Goal: Information Seeking & Learning: Compare options

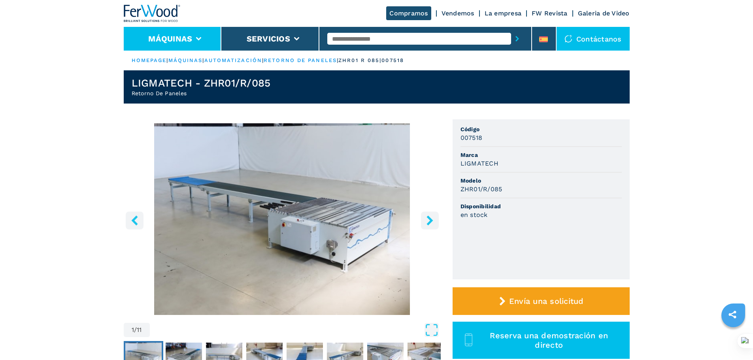
click at [196, 30] on li "Máquinas" at bounding box center [173, 39] width 98 height 24
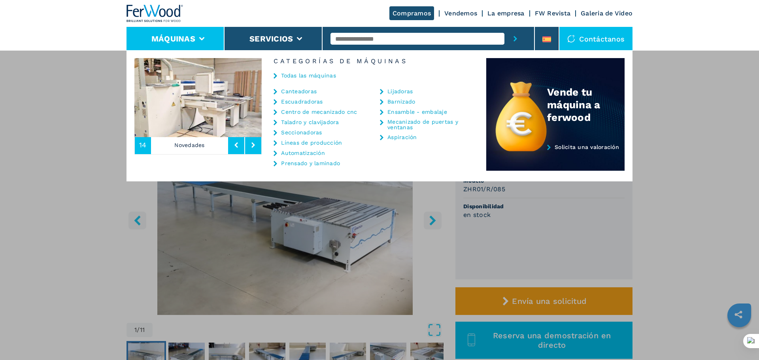
click at [291, 145] on link "Líneas de producción" at bounding box center [311, 143] width 61 height 6
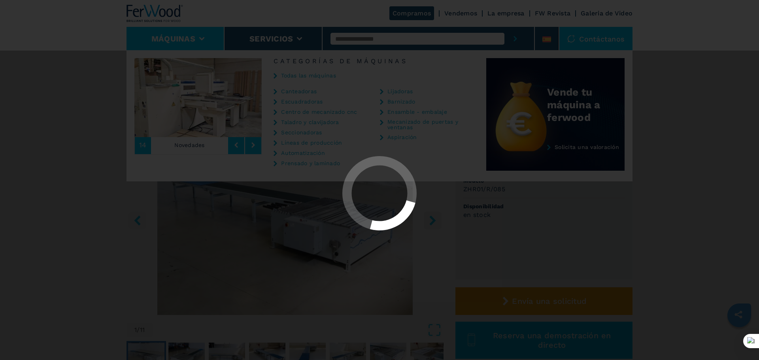
select select "**********"
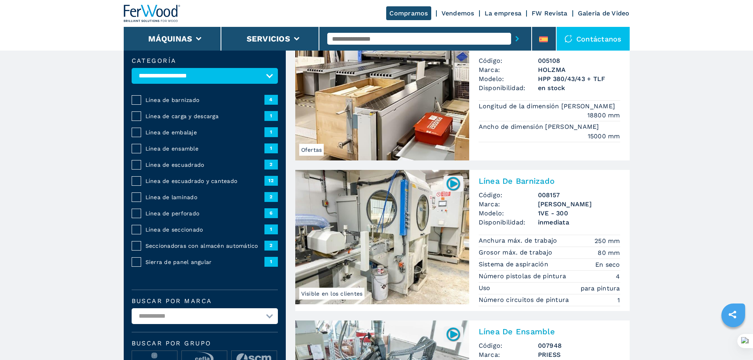
scroll to position [40, 0]
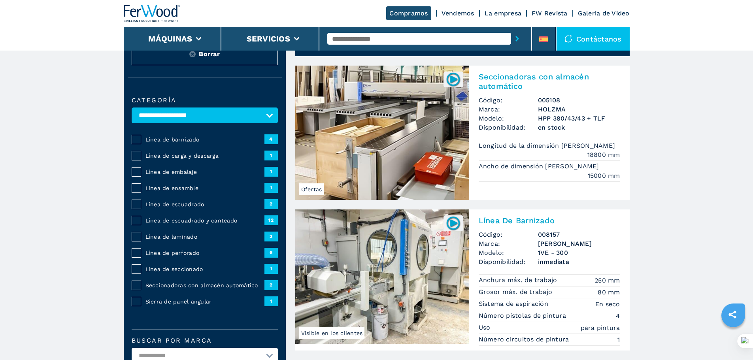
click at [176, 225] on span "Línea de escuadrado y canteado" at bounding box center [204, 221] width 119 height 8
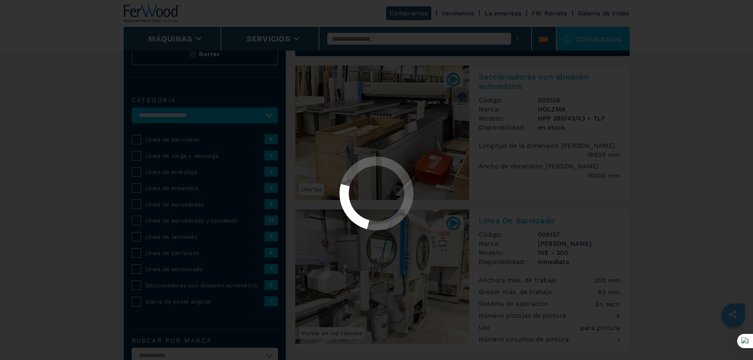
select select "**********"
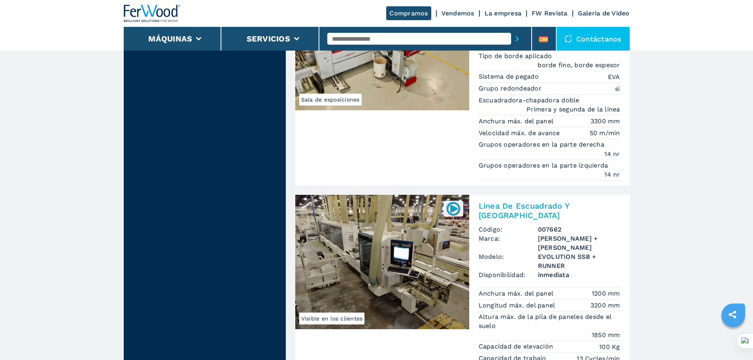
scroll to position [909, 0]
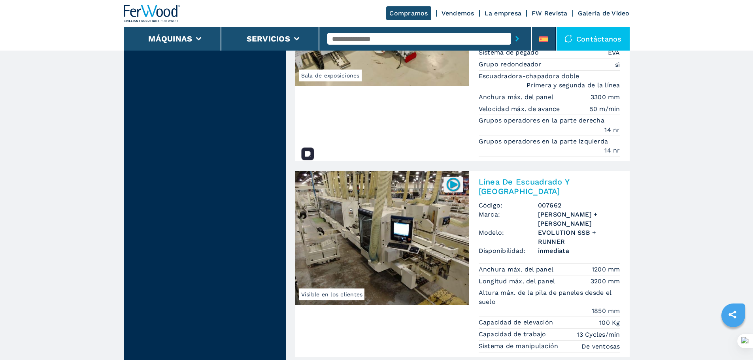
drag, startPoint x: 390, startPoint y: 206, endPoint x: 391, endPoint y: 199, distance: 6.8
click at [390, 205] on img at bounding box center [382, 238] width 174 height 134
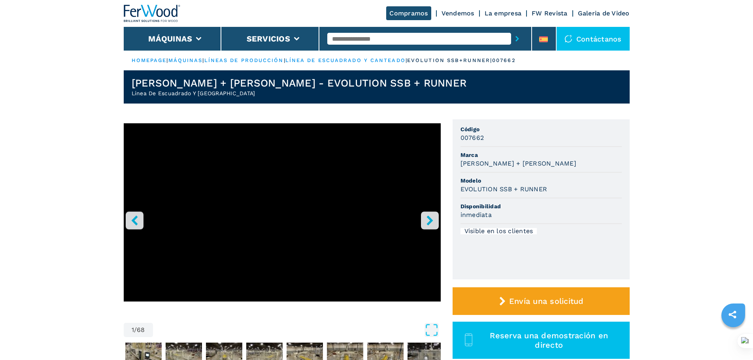
select select "**********"
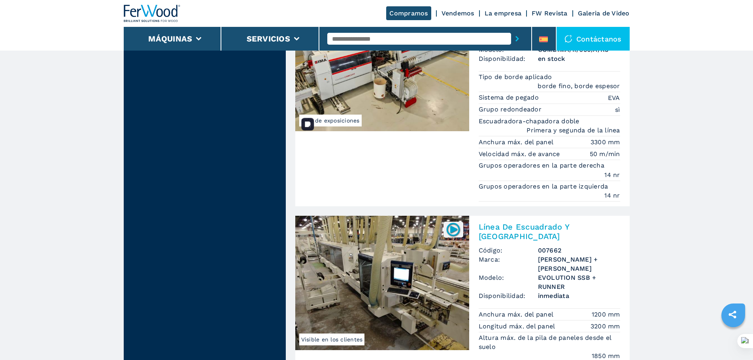
scroll to position [949, 0]
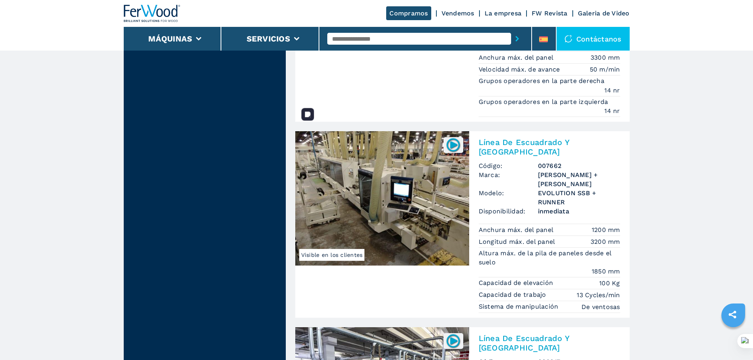
click at [421, 159] on img at bounding box center [382, 198] width 174 height 134
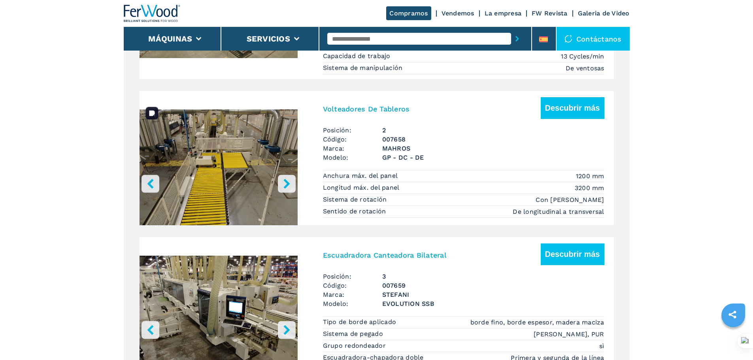
scroll to position [870, 0]
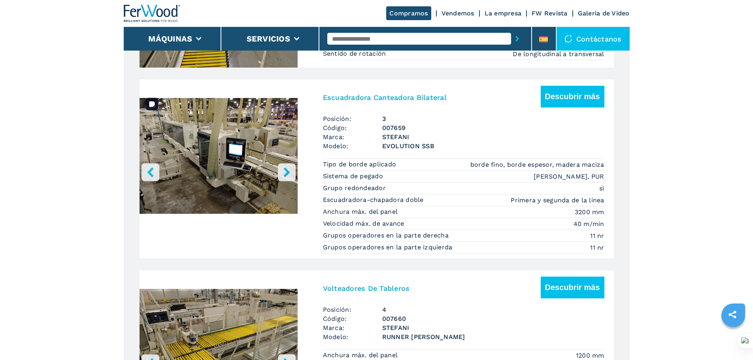
click at [228, 153] on img "Go to Slide 1" at bounding box center [219, 157] width 158 height 148
click at [569, 105] on button "Descubrir más" at bounding box center [573, 97] width 64 height 22
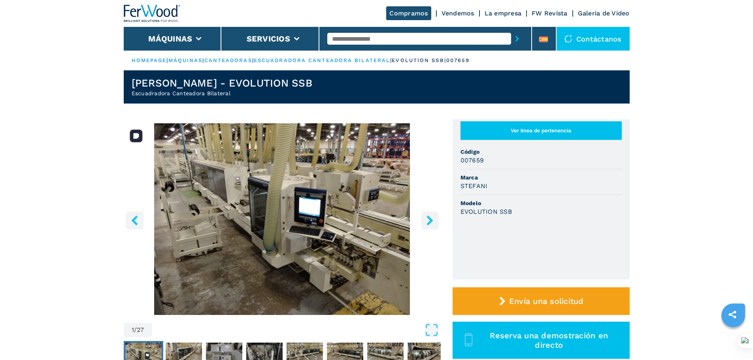
click at [432, 219] on icon "right-button" at bounding box center [430, 220] width 10 height 10
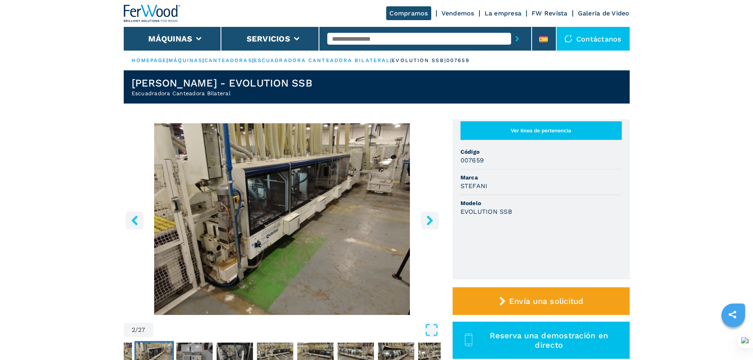
click at [432, 219] on icon "right-button" at bounding box center [430, 220] width 10 height 10
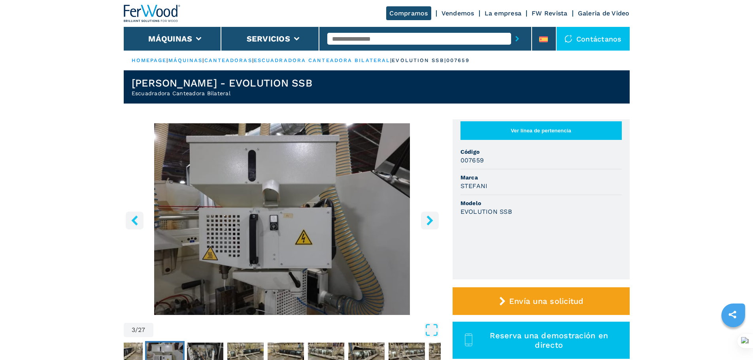
click at [431, 219] on icon "right-button" at bounding box center [430, 220] width 6 height 10
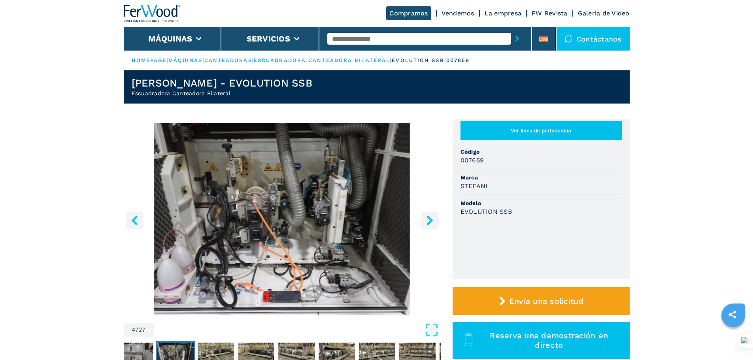
click at [428, 219] on icon "right-button" at bounding box center [430, 220] width 10 height 10
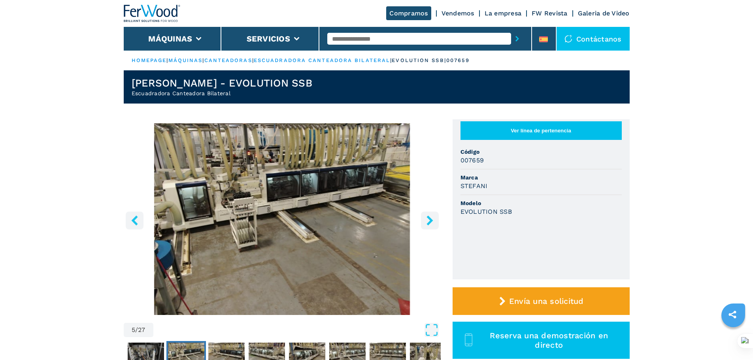
click at [428, 219] on icon "right-button" at bounding box center [430, 220] width 10 height 10
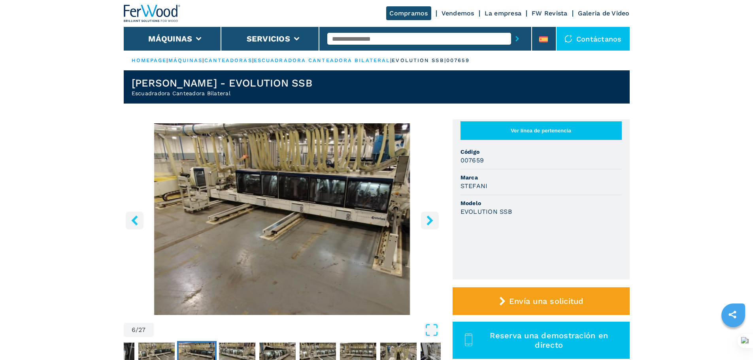
click at [428, 219] on icon "right-button" at bounding box center [430, 220] width 10 height 10
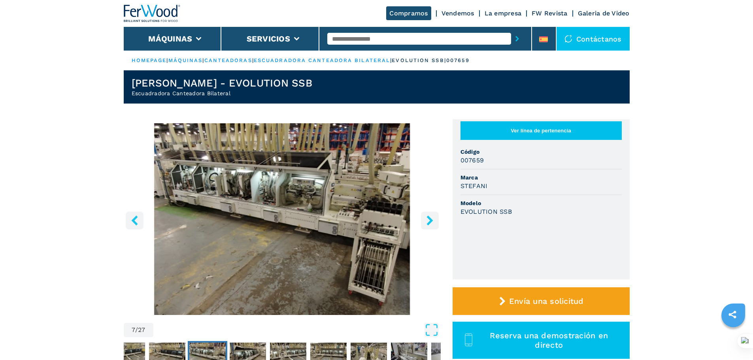
click at [428, 219] on icon "right-button" at bounding box center [430, 220] width 10 height 10
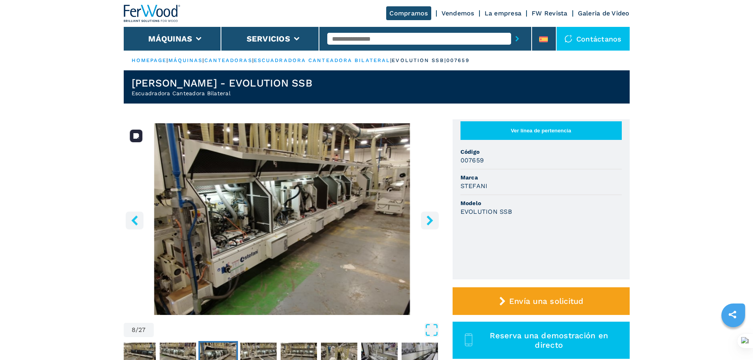
click at [433, 211] on img "Go to Slide 8" at bounding box center [282, 219] width 317 height 192
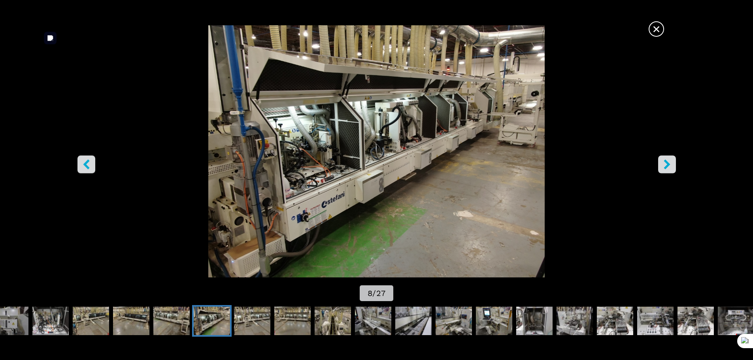
click at [433, 211] on img "Go to Slide 8" at bounding box center [377, 151] width 678 height 252
click at [664, 159] on button "right-button" at bounding box center [667, 164] width 18 height 18
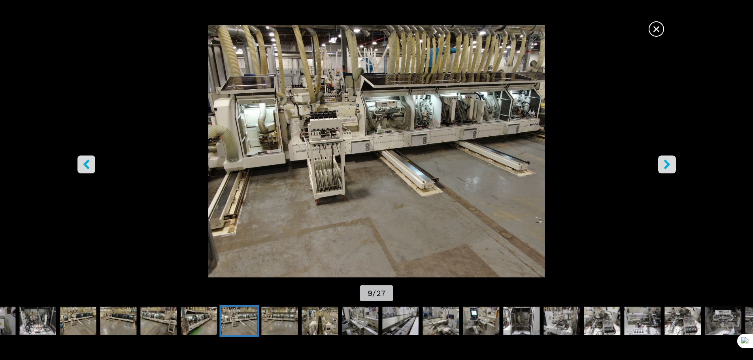
click at [664, 159] on button "right-button" at bounding box center [667, 164] width 18 height 18
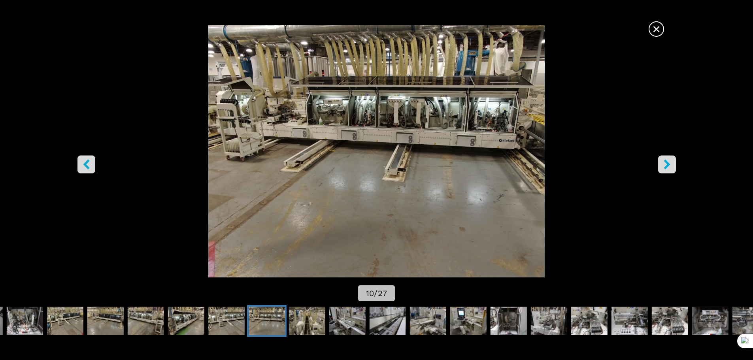
click at [664, 159] on button "right-button" at bounding box center [667, 164] width 18 height 18
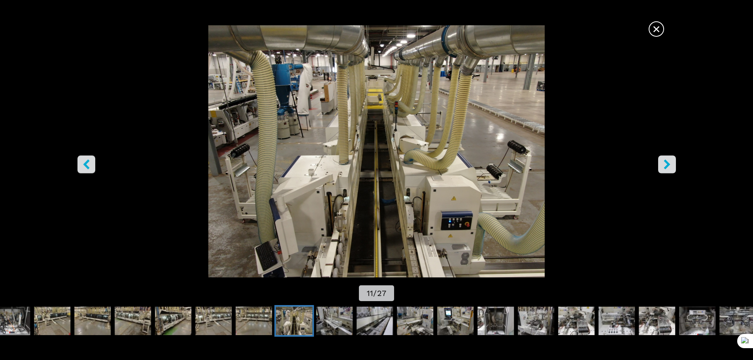
click at [664, 159] on button "right-button" at bounding box center [667, 164] width 18 height 18
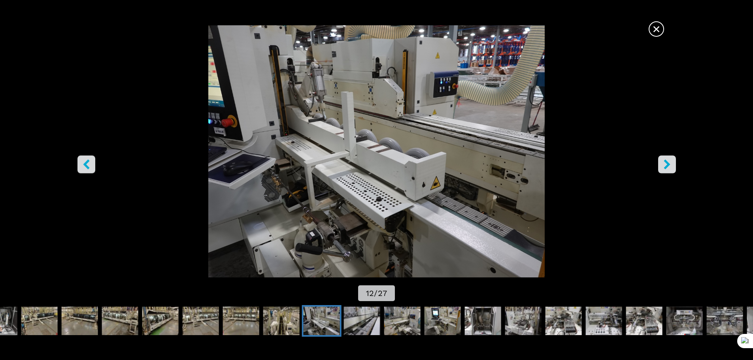
click at [664, 159] on button "right-button" at bounding box center [667, 164] width 18 height 18
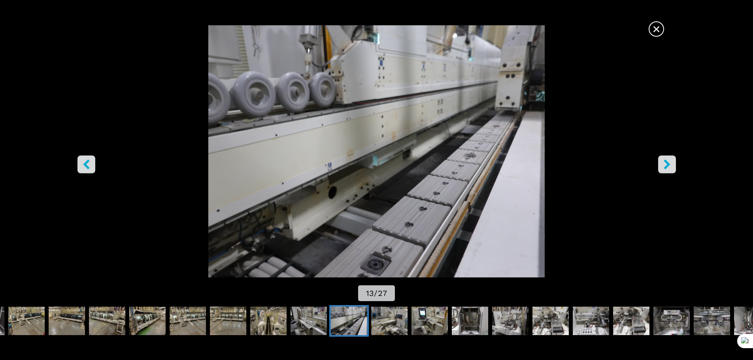
click at [664, 159] on button "right-button" at bounding box center [667, 164] width 18 height 18
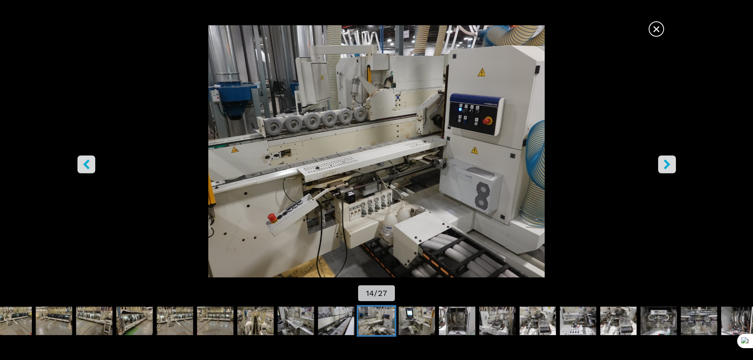
click at [664, 159] on button "right-button" at bounding box center [667, 164] width 18 height 18
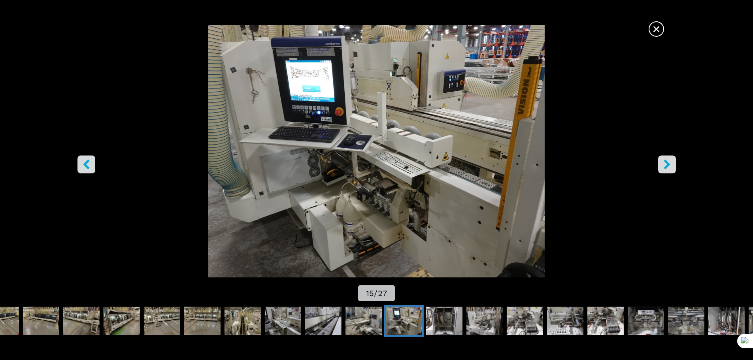
click at [664, 159] on button "right-button" at bounding box center [667, 164] width 18 height 18
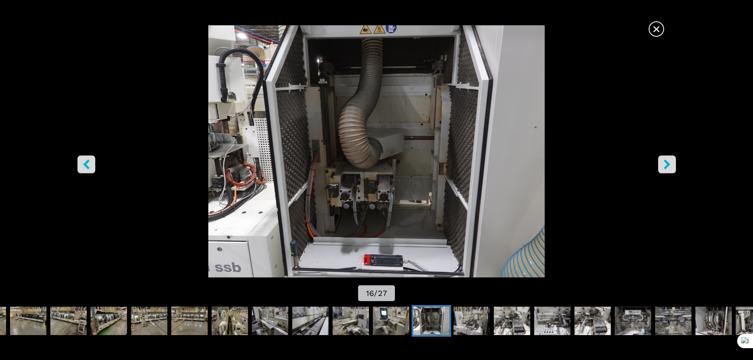
click at [664, 159] on button "right-button" at bounding box center [667, 164] width 18 height 18
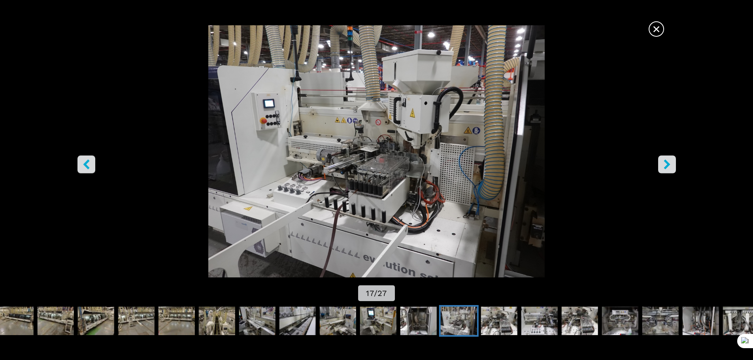
click at [664, 159] on button "right-button" at bounding box center [667, 164] width 18 height 18
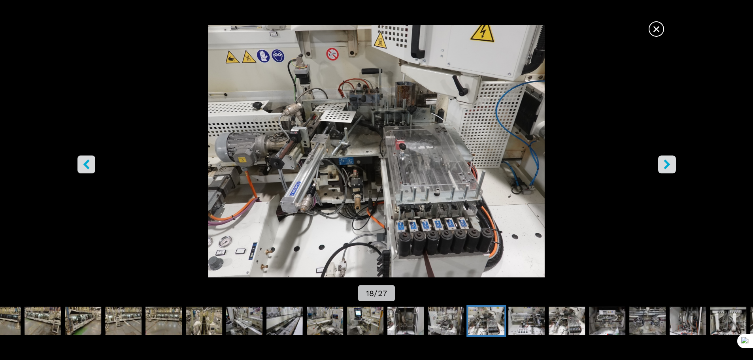
click at [664, 159] on button "right-button" at bounding box center [667, 164] width 18 height 18
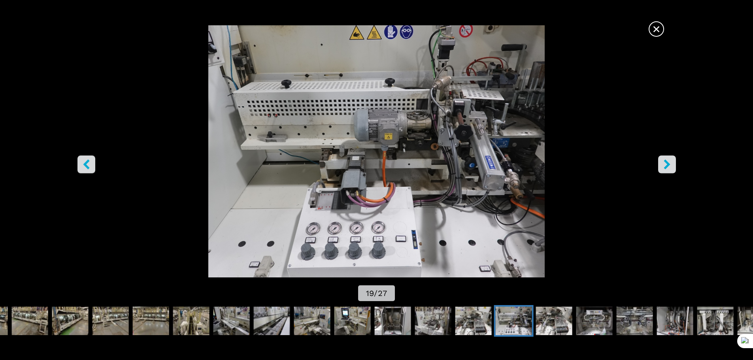
click at [663, 165] on icon "right-button" at bounding box center [667, 164] width 10 height 10
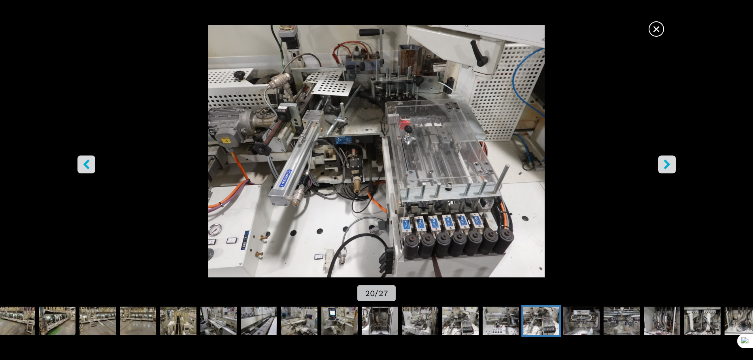
click at [663, 165] on icon "right-button" at bounding box center [667, 164] width 10 height 10
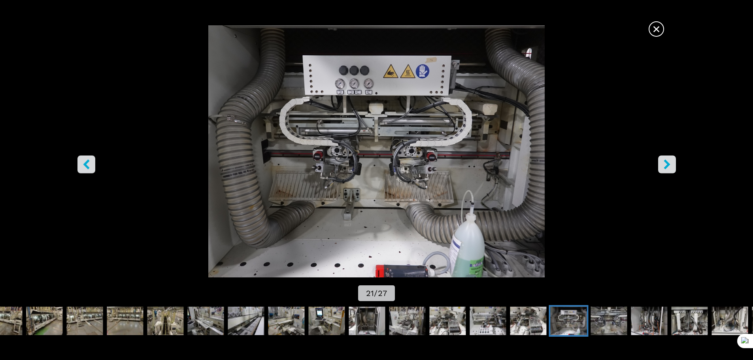
click at [663, 165] on icon "right-button" at bounding box center [667, 164] width 10 height 10
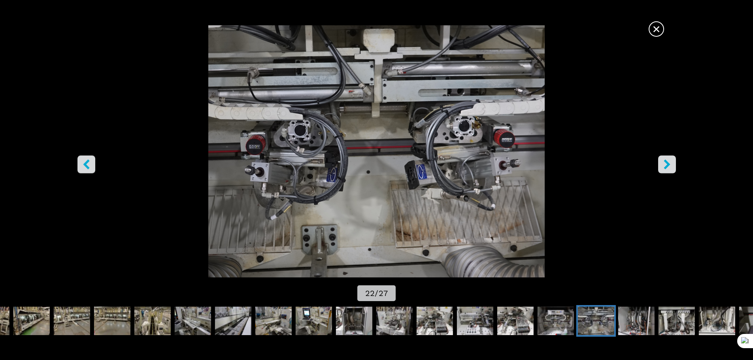
click at [663, 165] on icon "right-button" at bounding box center [667, 164] width 10 height 10
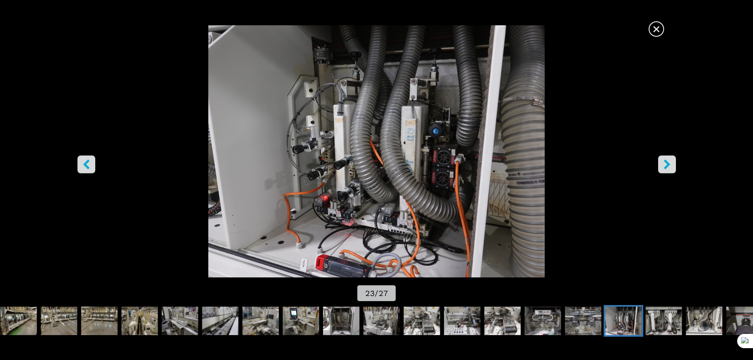
click at [663, 165] on icon "right-button" at bounding box center [667, 164] width 10 height 10
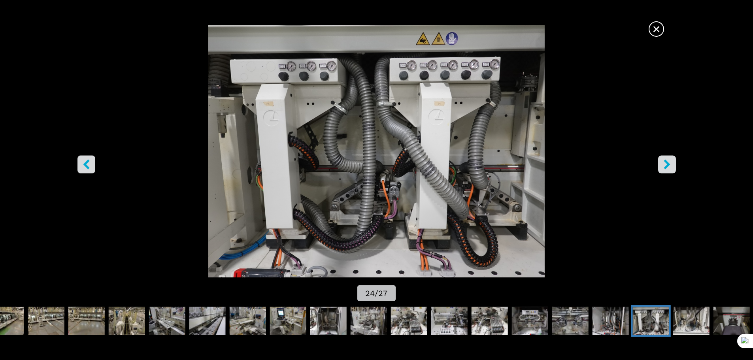
click at [663, 165] on icon "right-button" at bounding box center [667, 164] width 10 height 10
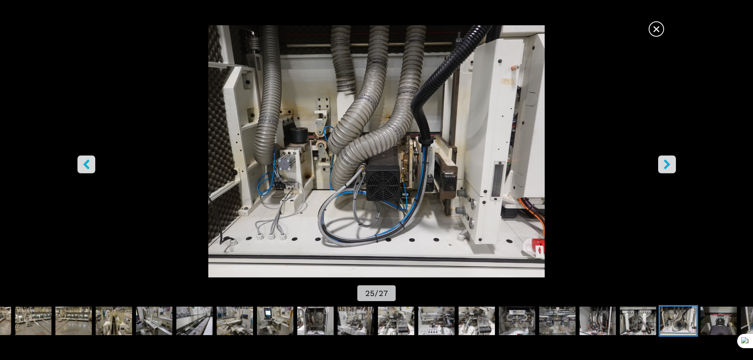
click at [663, 165] on icon "right-button" at bounding box center [667, 164] width 10 height 10
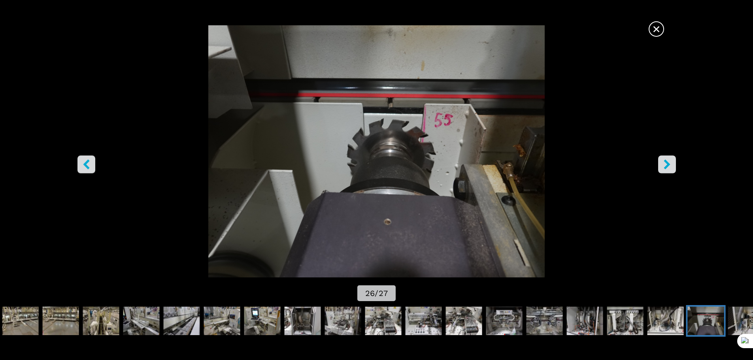
click at [663, 165] on icon "right-button" at bounding box center [667, 164] width 10 height 10
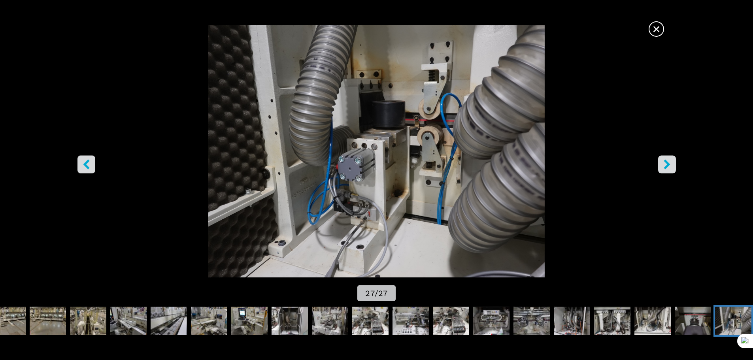
click at [663, 165] on icon "right-button" at bounding box center [667, 164] width 10 height 10
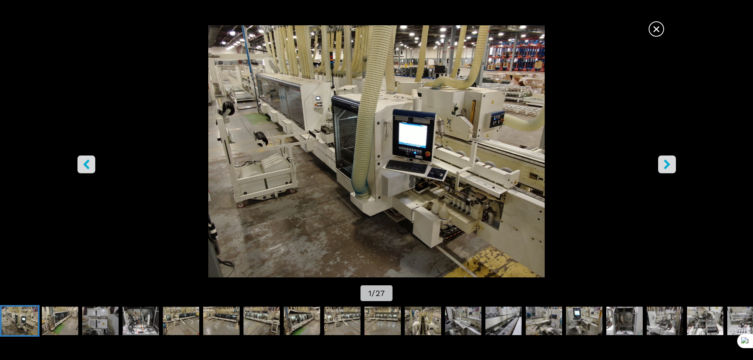
click at [663, 165] on icon "right-button" at bounding box center [667, 164] width 10 height 10
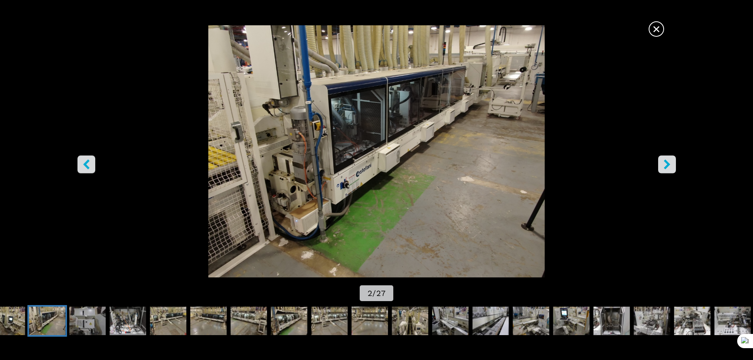
click at [663, 165] on icon "right-button" at bounding box center [667, 164] width 10 height 10
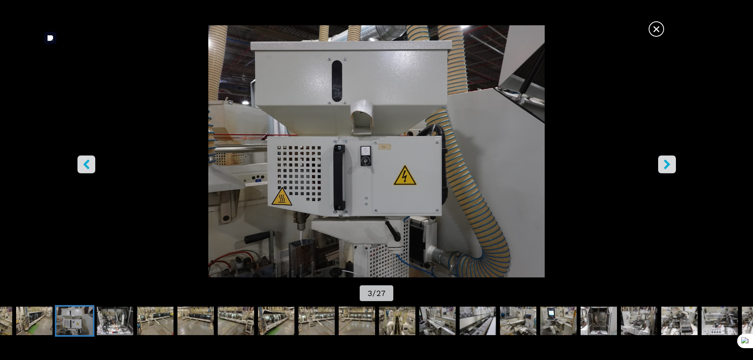
click at [678, 167] on img "Go to Slide 3" at bounding box center [377, 151] width 678 height 252
click at [666, 162] on icon "right-button" at bounding box center [667, 164] width 6 height 10
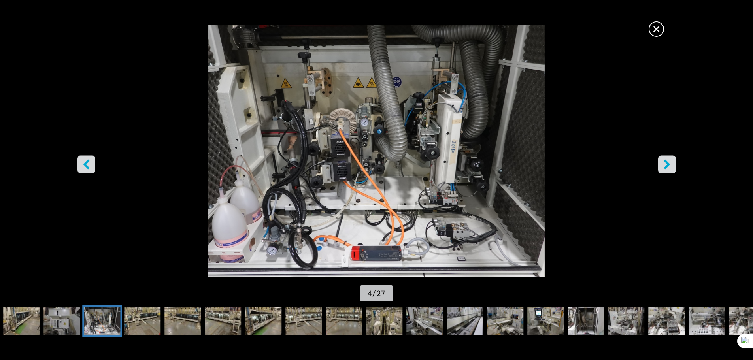
click at [666, 162] on icon "right-button" at bounding box center [667, 164] width 6 height 10
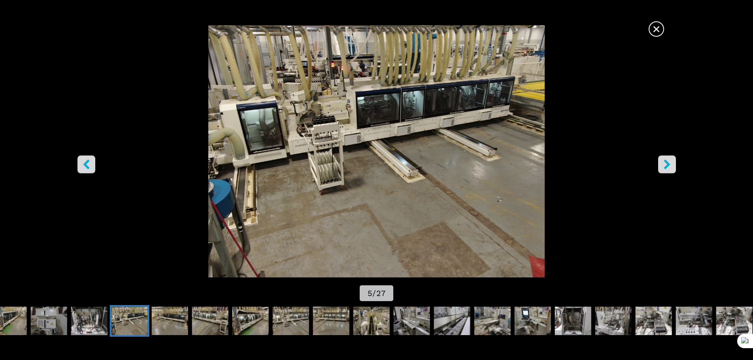
click at [668, 162] on icon "right-button" at bounding box center [667, 164] width 6 height 10
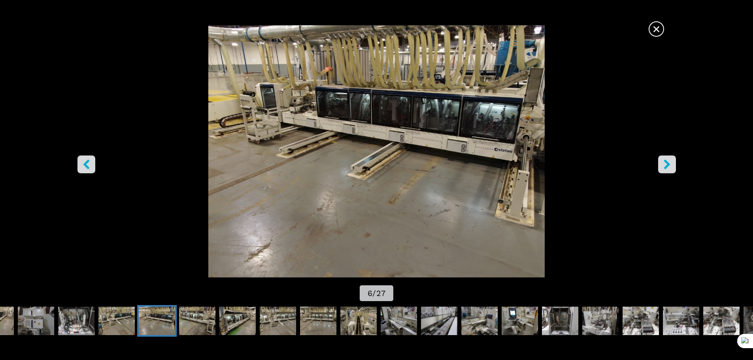
click at [668, 166] on icon "right-button" at bounding box center [667, 164] width 6 height 10
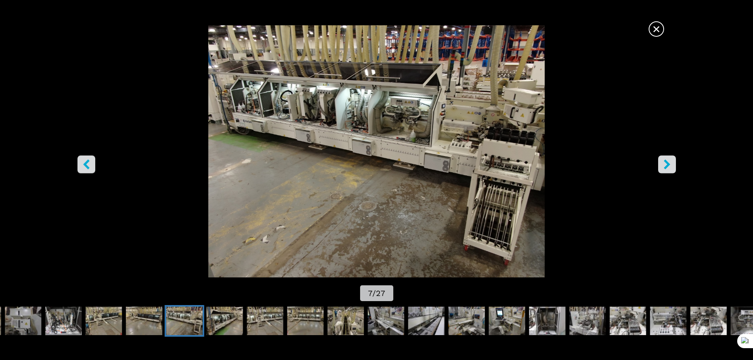
click at [668, 166] on icon "right-button" at bounding box center [667, 164] width 6 height 10
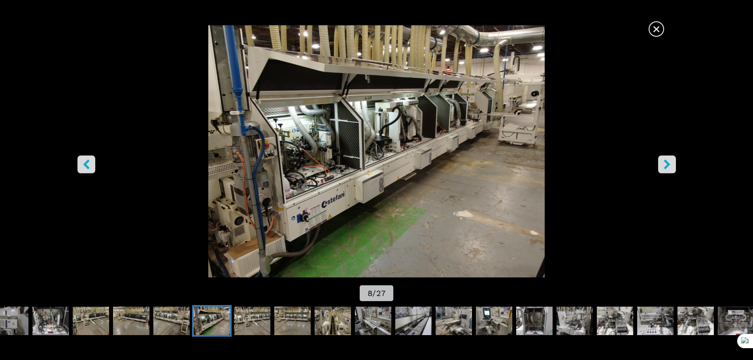
click at [668, 166] on icon "right-button" at bounding box center [667, 164] width 6 height 10
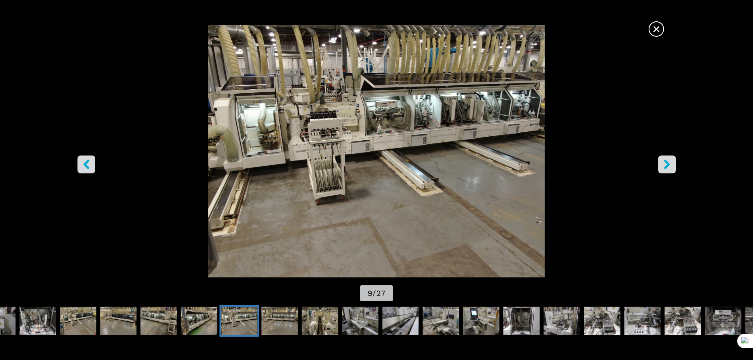
click at [668, 163] on icon "right-button" at bounding box center [667, 164] width 6 height 10
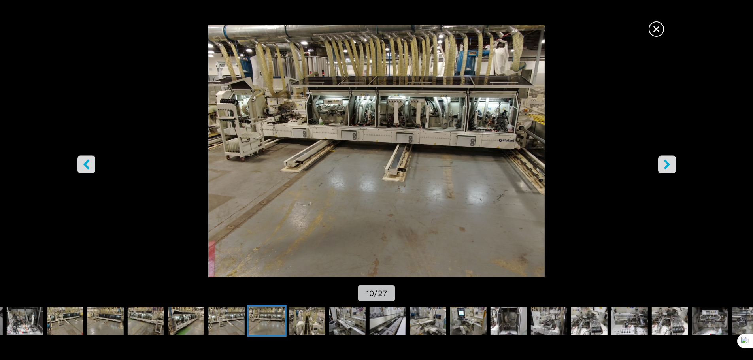
click at [668, 163] on icon "right-button" at bounding box center [667, 164] width 6 height 10
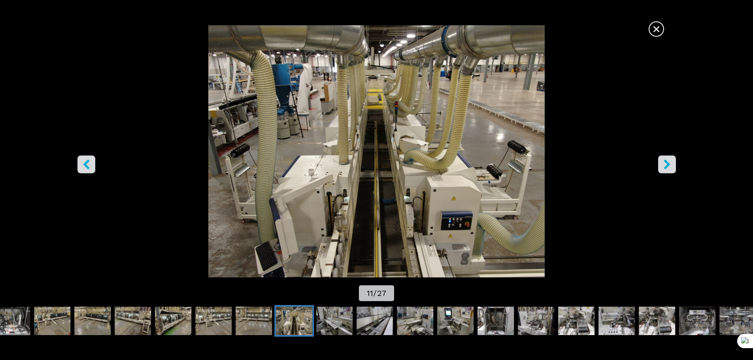
click at [668, 163] on icon "right-button" at bounding box center [667, 164] width 6 height 10
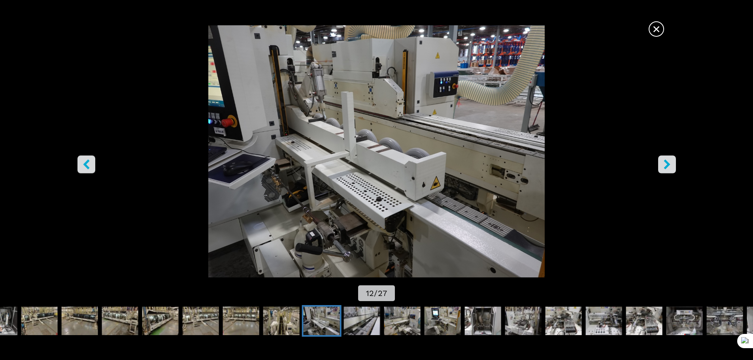
click at [668, 163] on icon "right-button" at bounding box center [667, 164] width 6 height 10
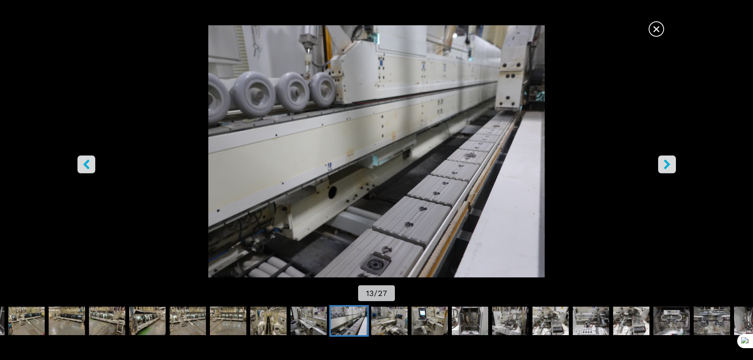
click at [668, 163] on icon "right-button" at bounding box center [667, 164] width 6 height 10
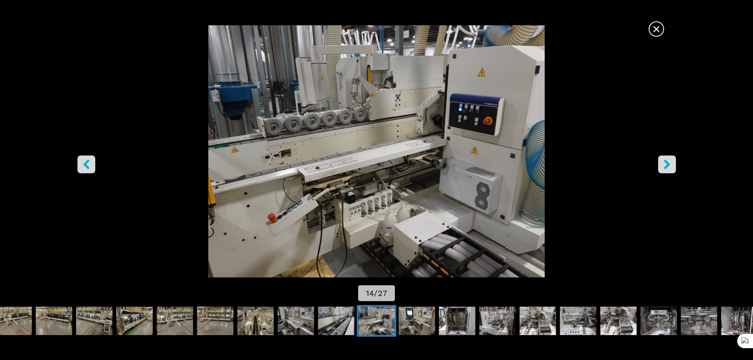
click at [668, 163] on icon "right-button" at bounding box center [667, 164] width 6 height 10
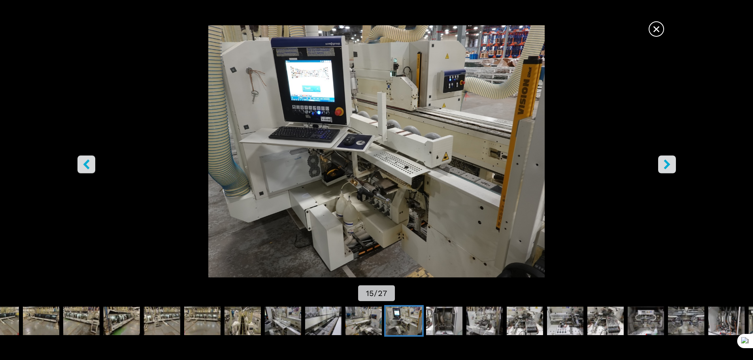
click at [668, 163] on icon "right-button" at bounding box center [667, 164] width 6 height 10
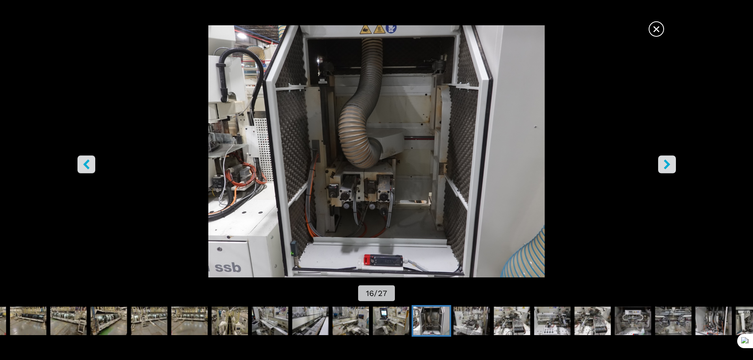
click at [668, 163] on icon "right-button" at bounding box center [667, 164] width 6 height 10
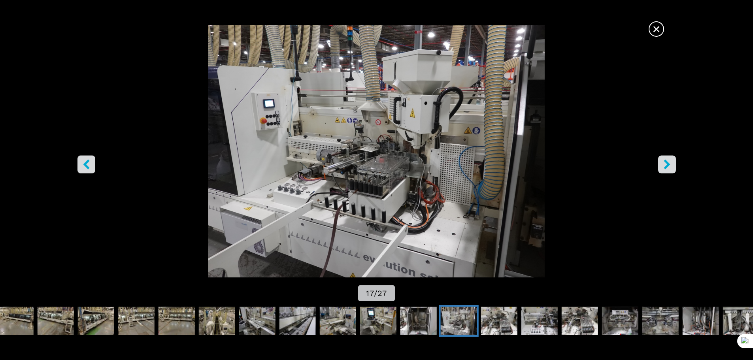
click at [668, 163] on icon "right-button" at bounding box center [667, 164] width 6 height 10
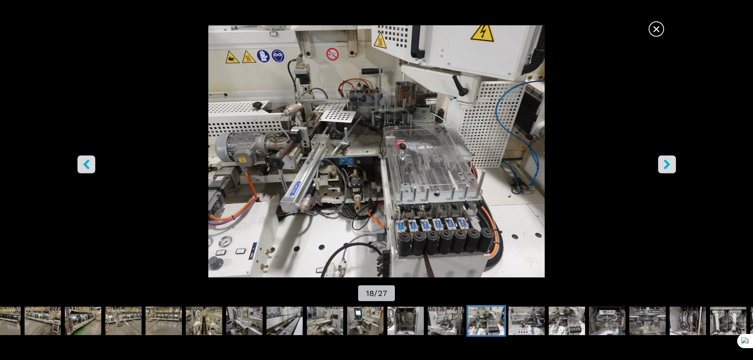
click at [655, 28] on span "×" at bounding box center [657, 28] width 14 height 14
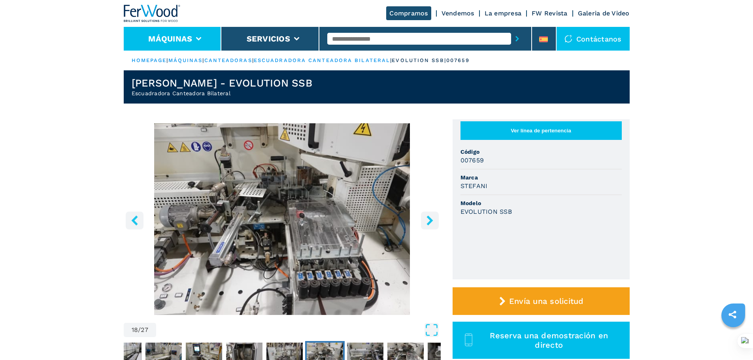
click at [184, 39] on button "Máquinas" at bounding box center [170, 38] width 44 height 9
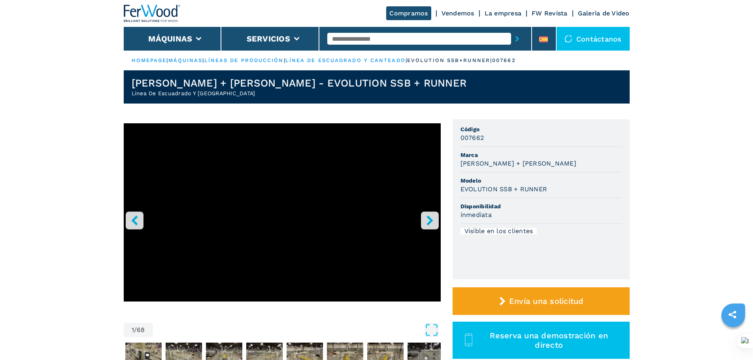
select select "**********"
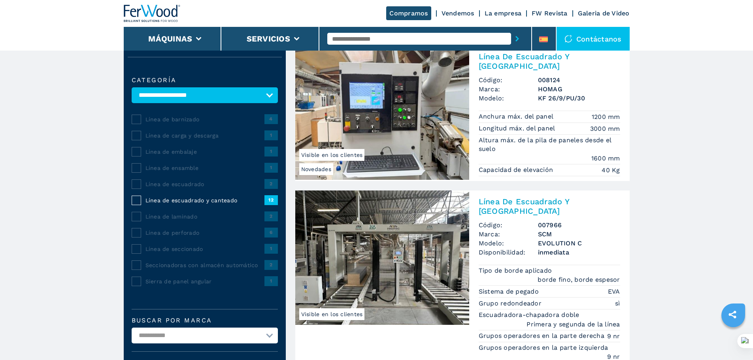
scroll to position [79, 0]
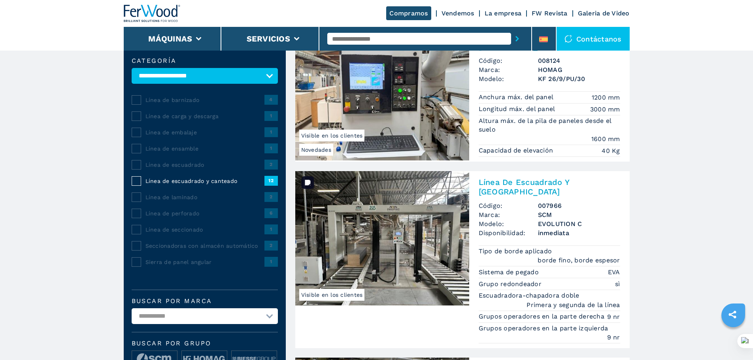
click at [397, 217] on img at bounding box center [382, 238] width 174 height 134
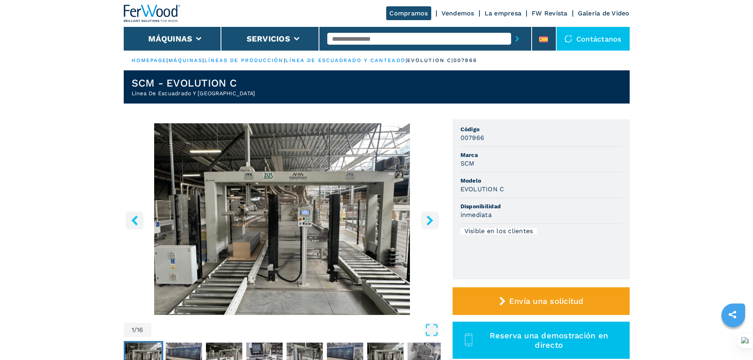
click at [432, 222] on icon "right-button" at bounding box center [430, 220] width 10 height 10
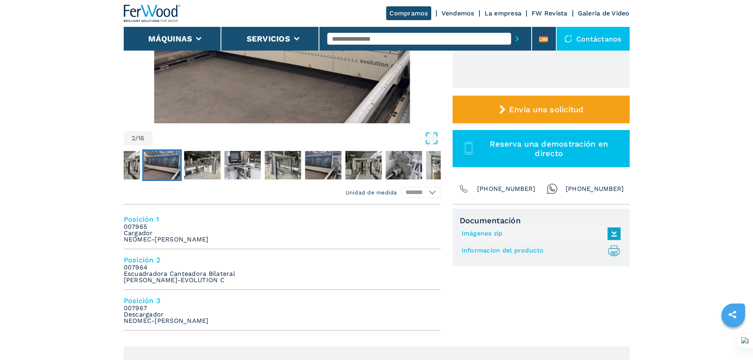
scroll to position [237, 0]
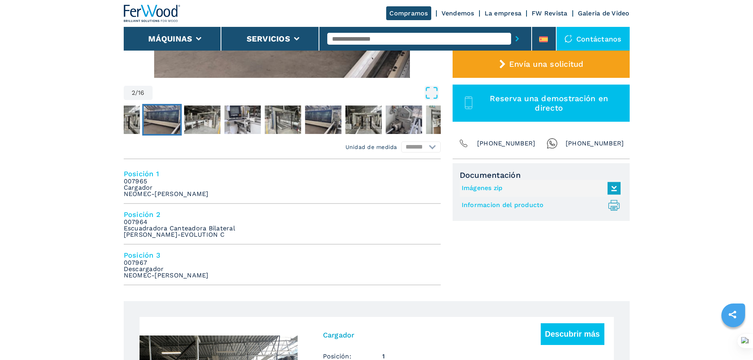
click at [139, 214] on h4 "Posición 2" at bounding box center [282, 214] width 317 height 9
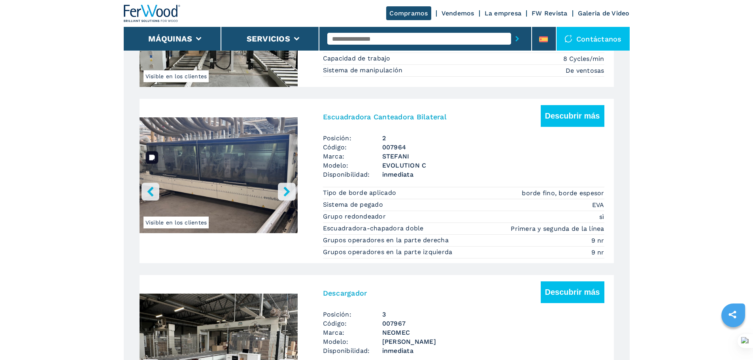
scroll to position [641, 0]
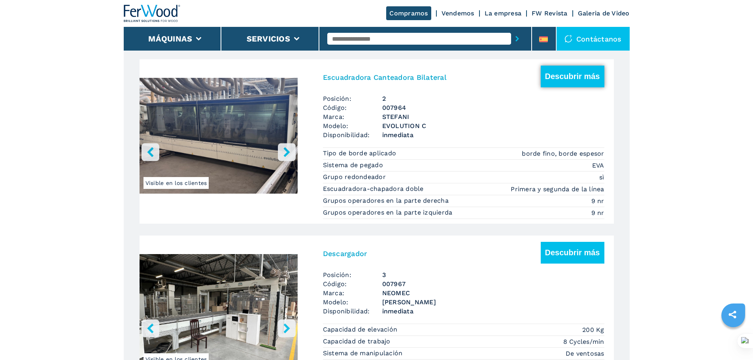
click at [555, 82] on button "Descubrir más" at bounding box center [573, 77] width 64 height 22
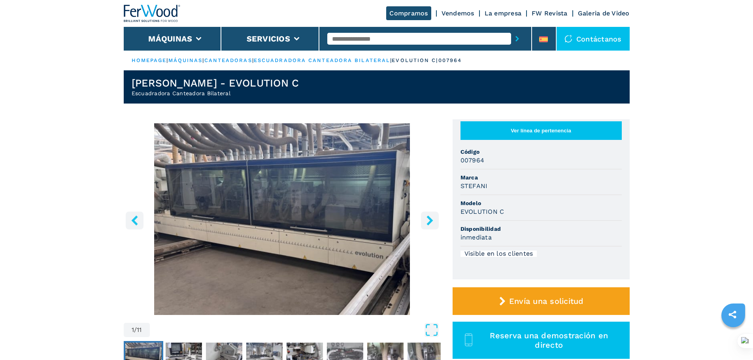
click at [357, 38] on input "text" at bounding box center [419, 39] width 184 height 12
type input "*"
click at [428, 218] on icon "right-button" at bounding box center [430, 220] width 6 height 10
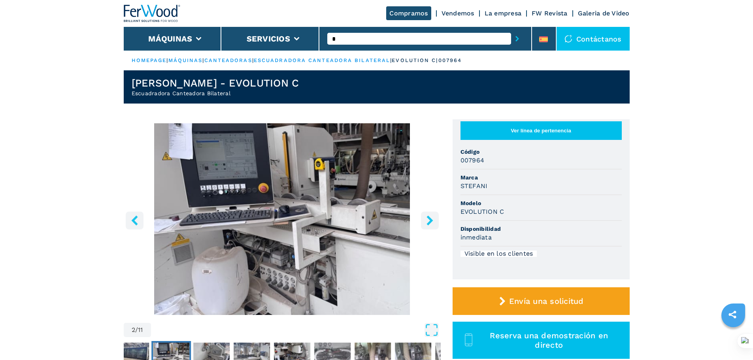
click at [428, 218] on icon "right-button" at bounding box center [430, 220] width 6 height 10
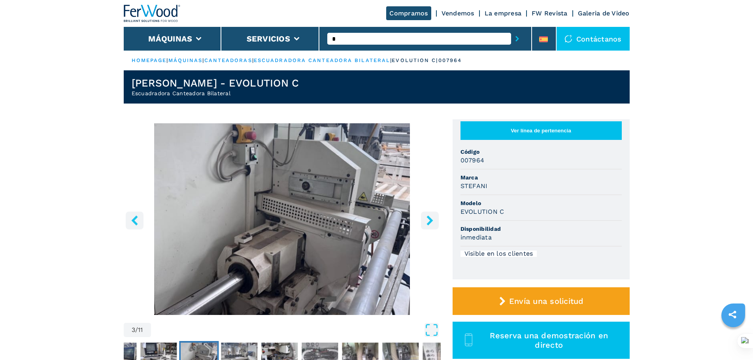
click at [428, 218] on icon "right-button" at bounding box center [430, 220] width 6 height 10
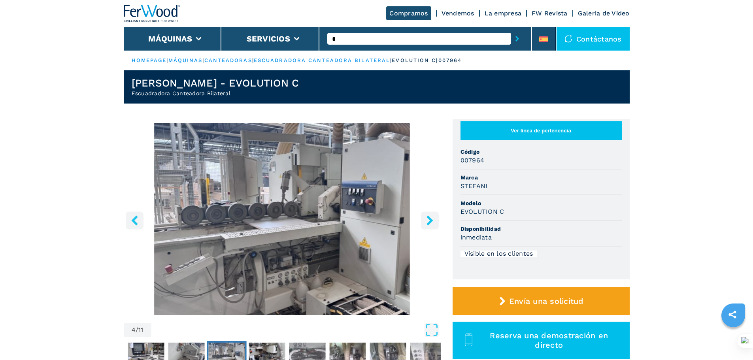
click at [428, 218] on icon "right-button" at bounding box center [430, 220] width 6 height 10
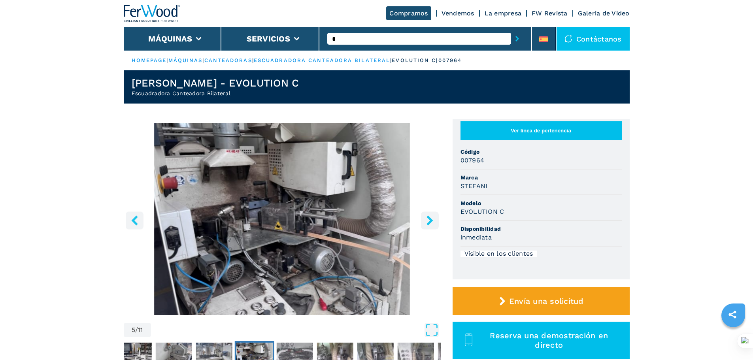
click at [428, 218] on icon "right-button" at bounding box center [430, 220] width 6 height 10
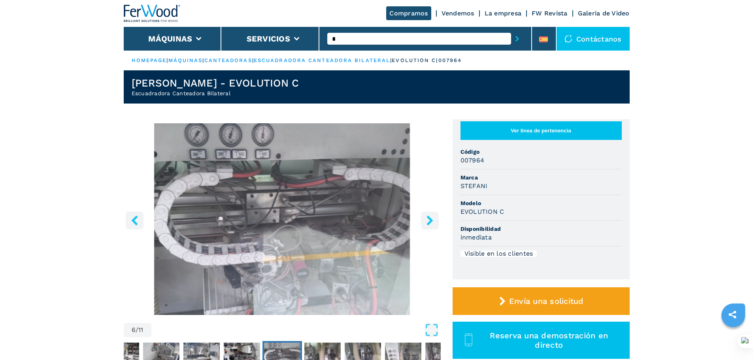
click at [428, 218] on icon "right-button" at bounding box center [430, 220] width 6 height 10
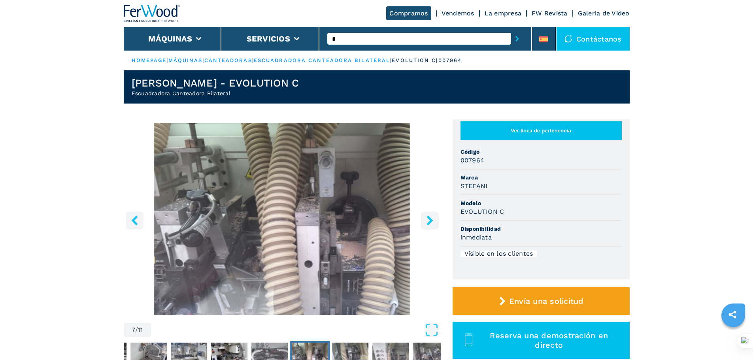
click at [428, 218] on icon "right-button" at bounding box center [430, 220] width 6 height 10
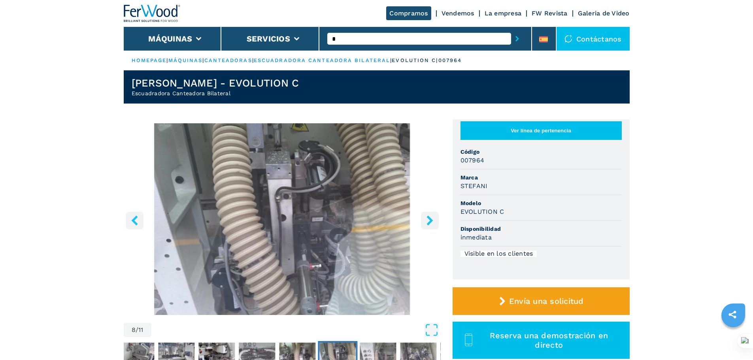
click at [428, 218] on icon "right-button" at bounding box center [430, 220] width 6 height 10
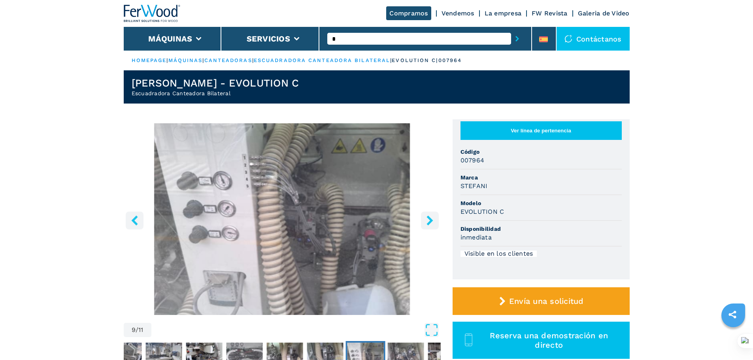
click at [428, 218] on icon "right-button" at bounding box center [430, 220] width 6 height 10
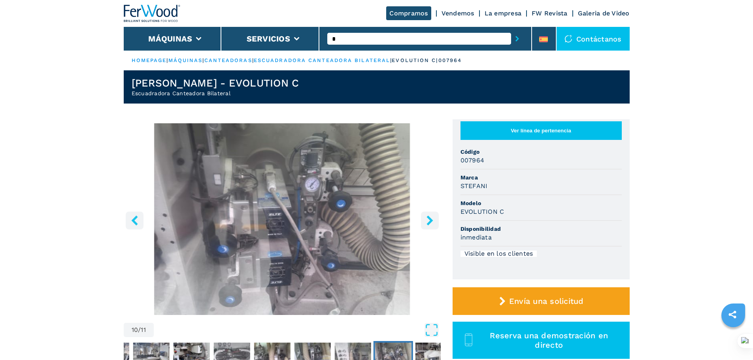
click at [428, 218] on icon "right-button" at bounding box center [430, 220] width 6 height 10
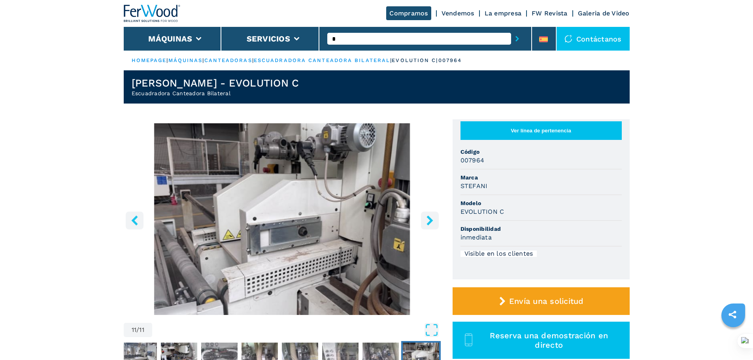
click at [428, 218] on icon "right-button" at bounding box center [430, 220] width 6 height 10
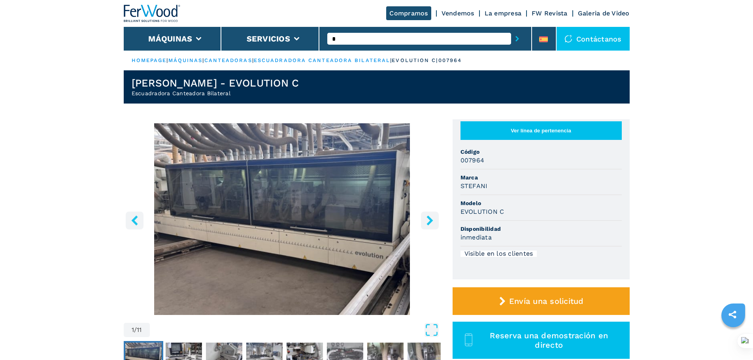
click at [428, 218] on icon "right-button" at bounding box center [430, 220] width 6 height 10
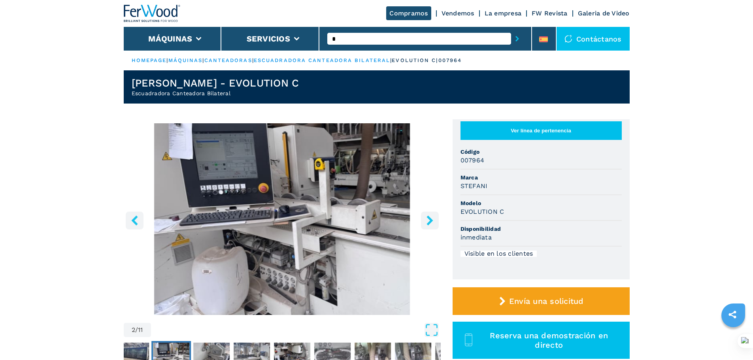
click at [428, 218] on icon "right-button" at bounding box center [430, 220] width 6 height 10
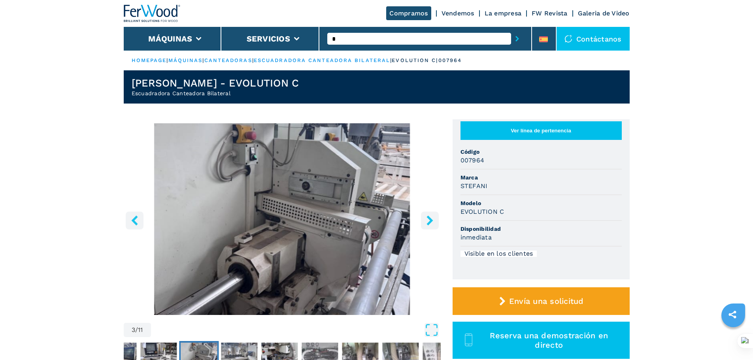
click at [428, 218] on icon "right-button" at bounding box center [430, 220] width 6 height 10
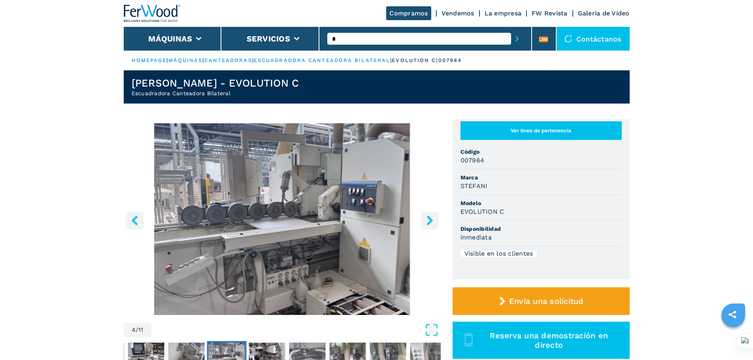
click at [428, 218] on icon "right-button" at bounding box center [430, 220] width 6 height 10
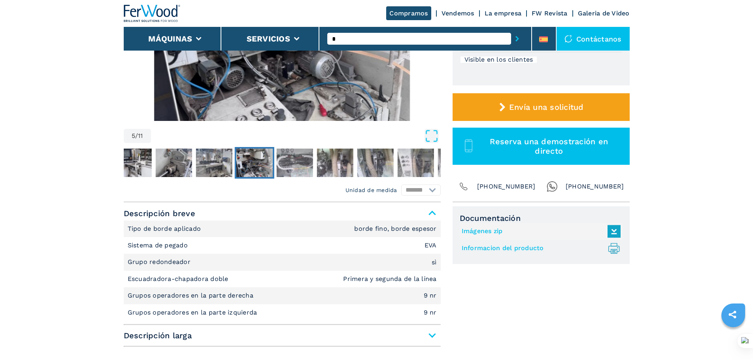
scroll to position [198, 0]
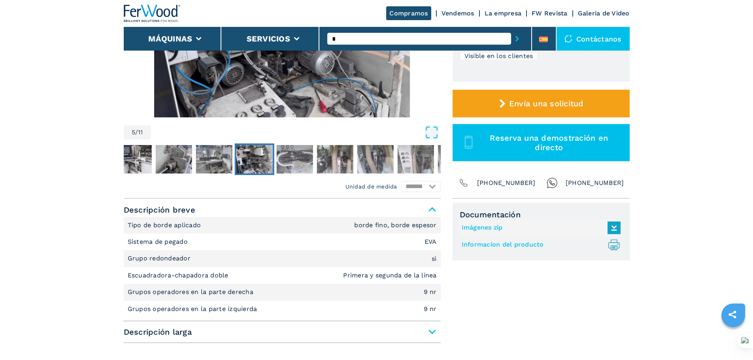
click at [430, 330] on span "Descripción larga" at bounding box center [282, 332] width 317 height 14
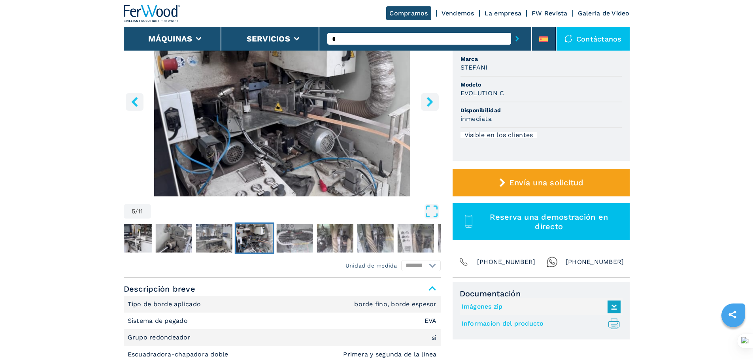
scroll to position [0, 0]
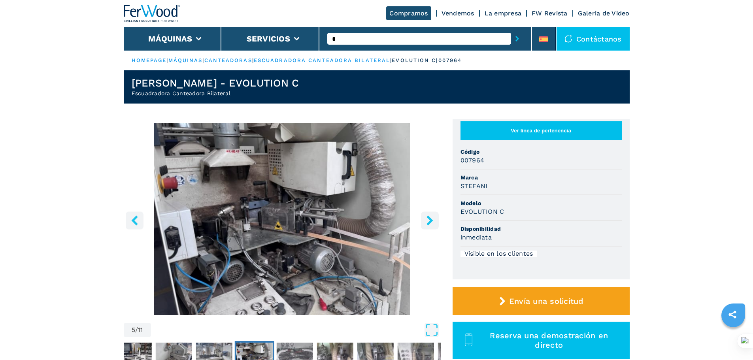
click at [431, 222] on icon "right-button" at bounding box center [430, 220] width 6 height 10
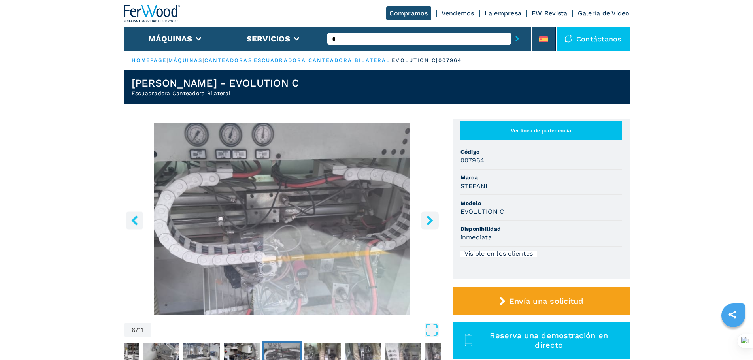
click at [431, 222] on icon "right-button" at bounding box center [430, 220] width 6 height 10
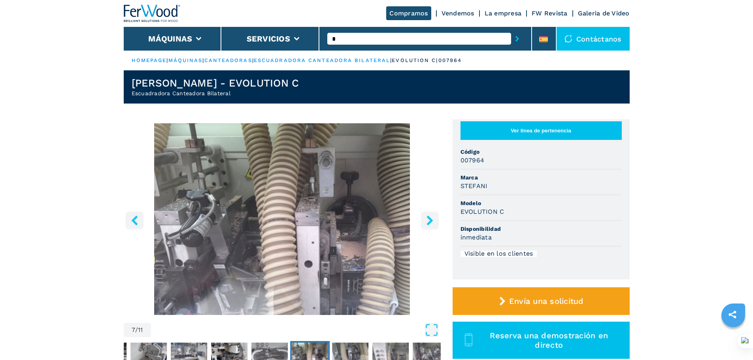
click at [431, 222] on icon "right-button" at bounding box center [430, 220] width 6 height 10
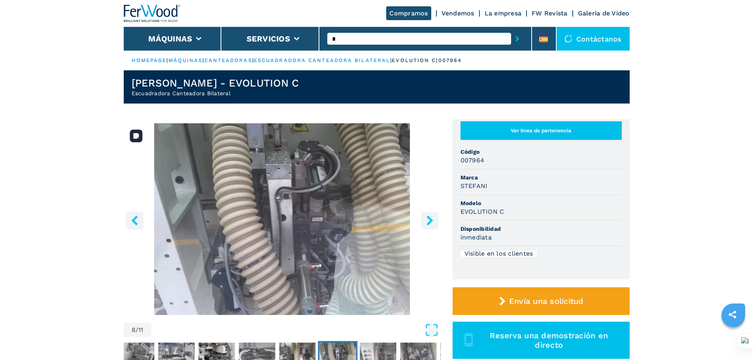
click at [424, 224] on button "right-button" at bounding box center [430, 221] width 18 height 18
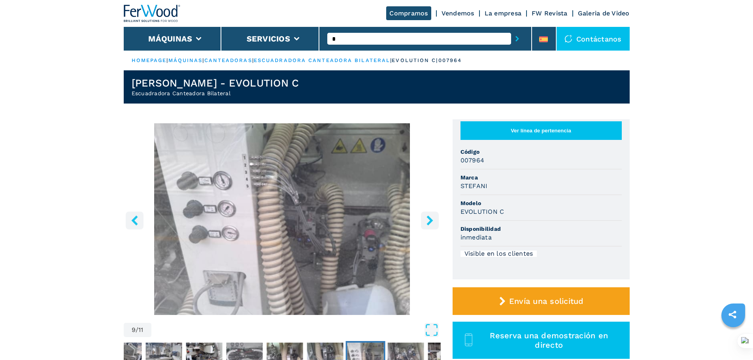
click at [424, 224] on button "right-button" at bounding box center [430, 221] width 18 height 18
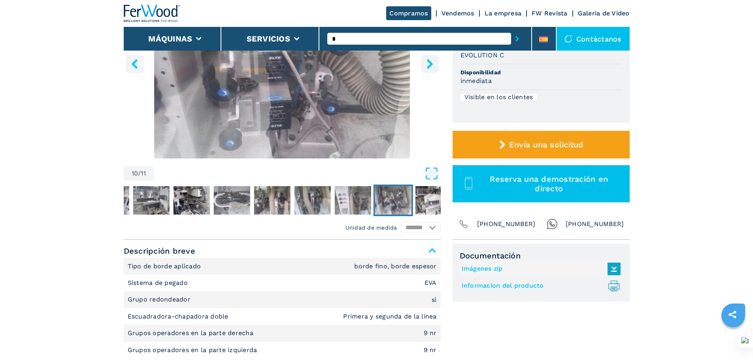
scroll to position [158, 0]
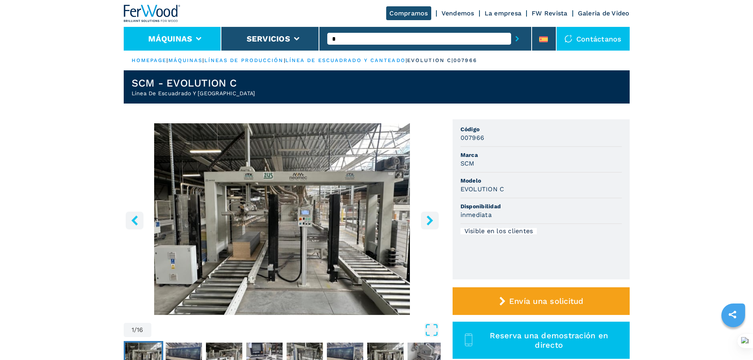
select select "**********"
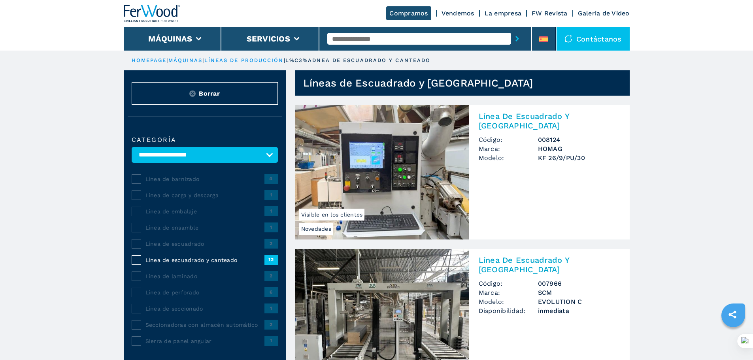
click at [193, 46] on li "Máquinas" at bounding box center [173, 39] width 98 height 24
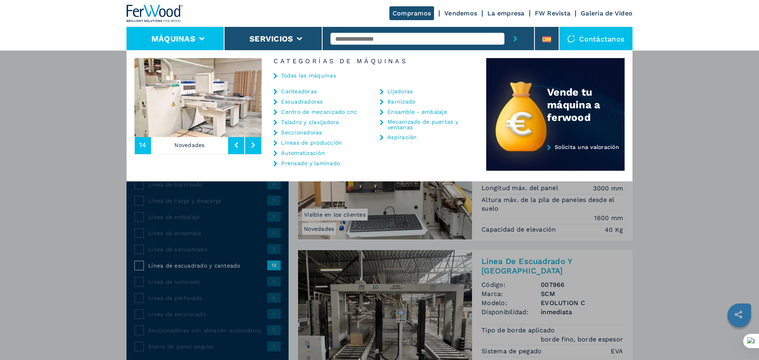
click at [304, 91] on link "Canteadoras" at bounding box center [299, 92] width 36 height 6
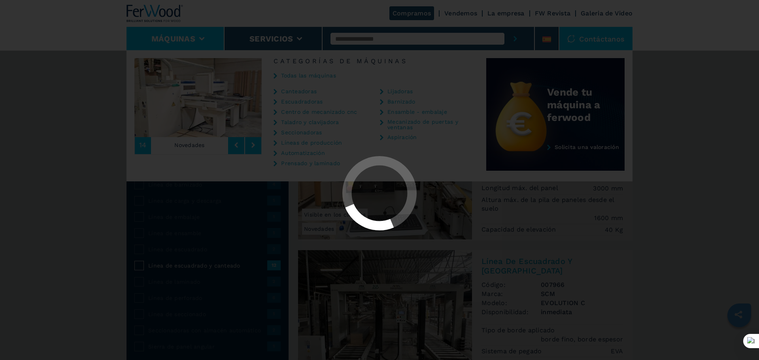
select select "**********"
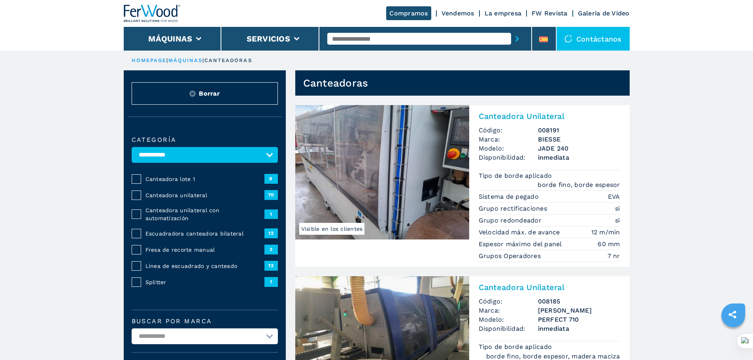
click at [193, 232] on span "Escuadradora canteadora bilateral" at bounding box center [204, 234] width 119 height 8
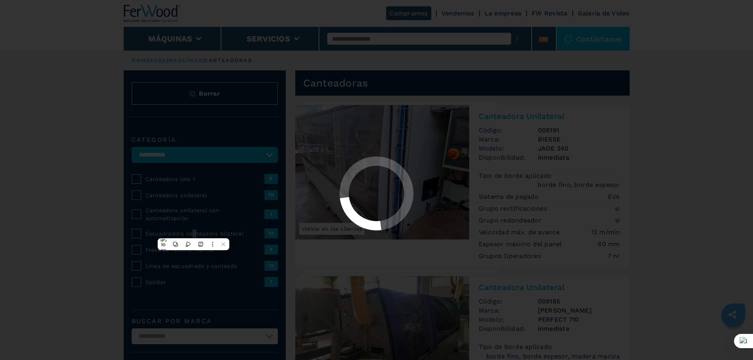
select select "**********"
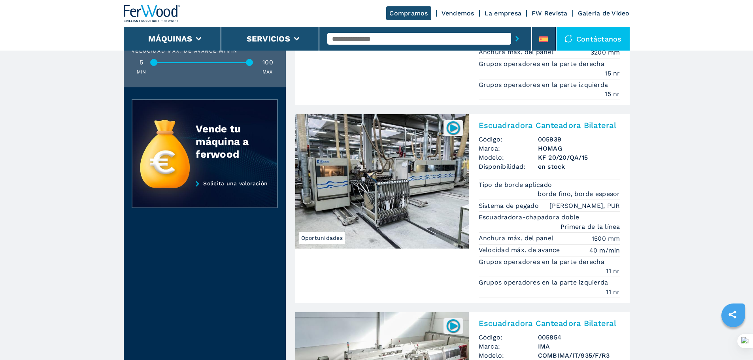
scroll to position [870, 0]
